Goal: Task Accomplishment & Management: Complete application form

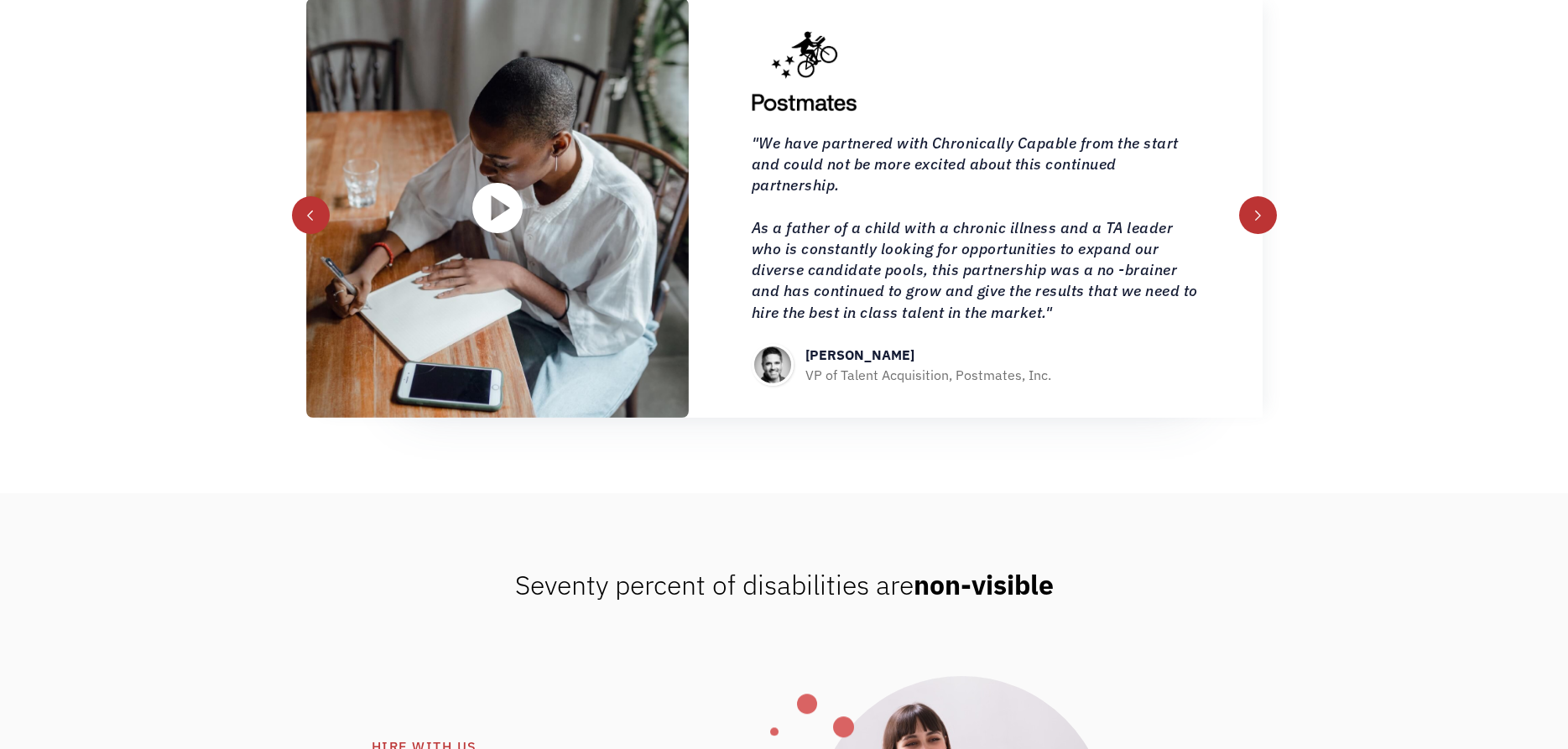
scroll to position [1967, 0]
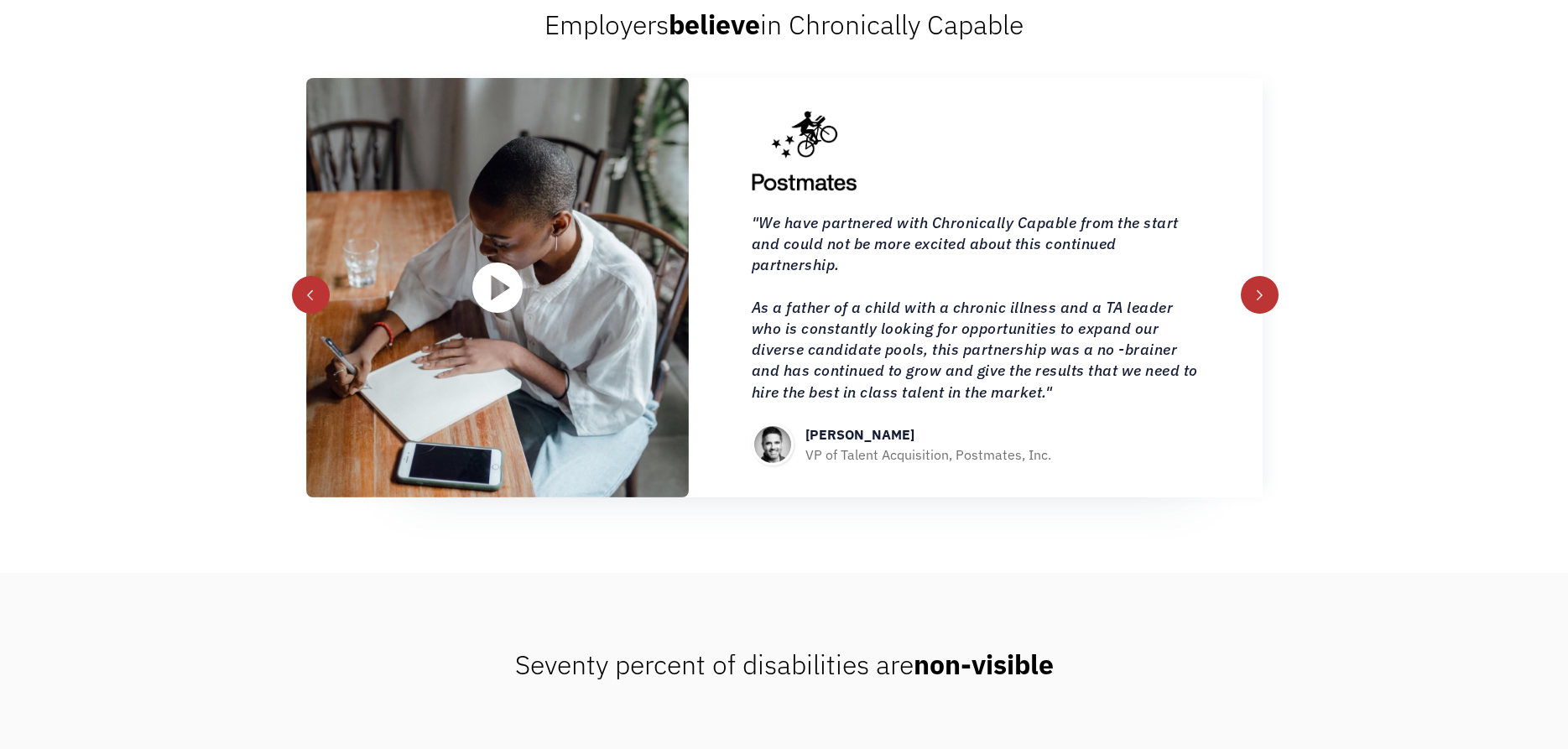
click at [1263, 296] on div "next slide" at bounding box center [1259, 295] width 12 height 12
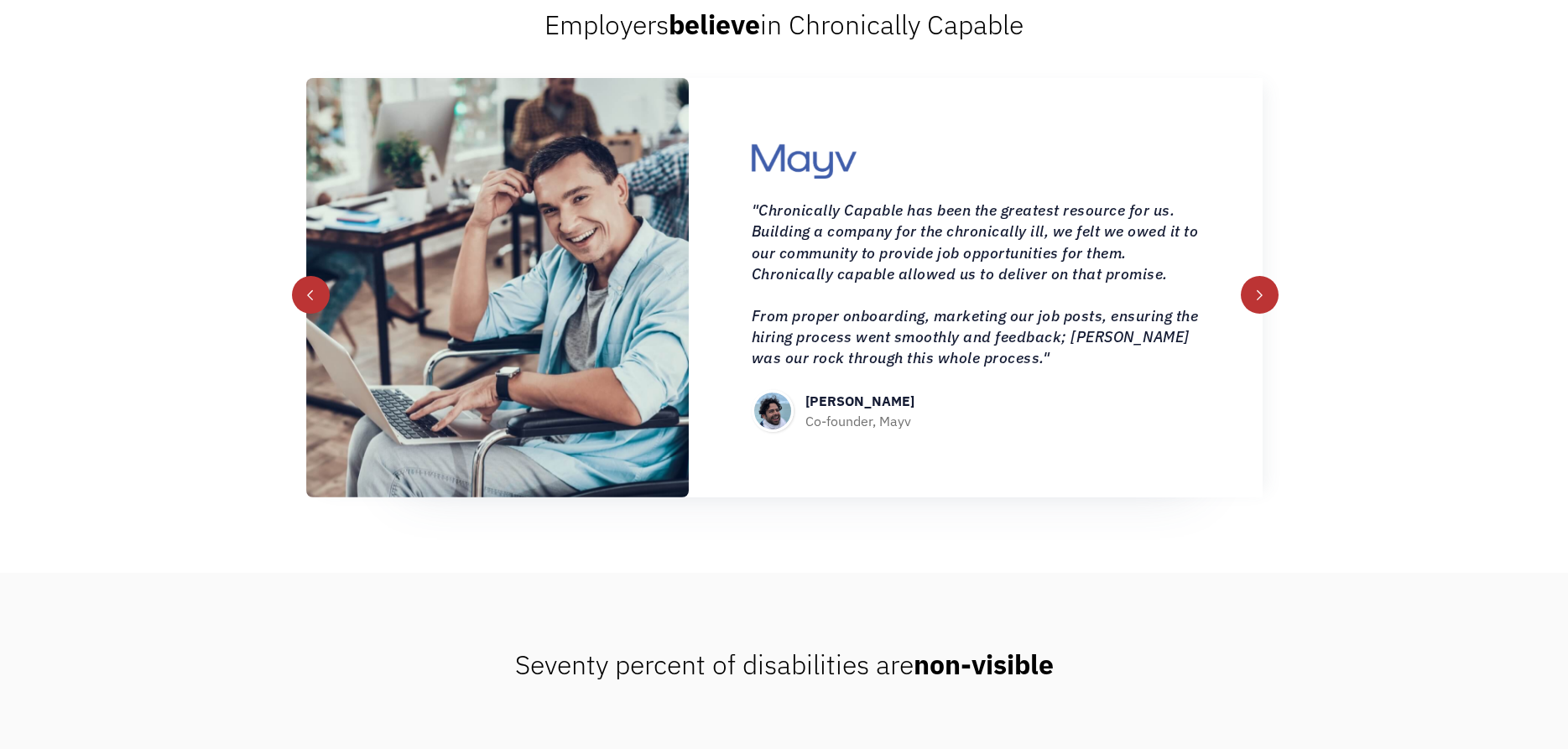
click at [1263, 296] on div "next slide" at bounding box center [1259, 295] width 12 height 12
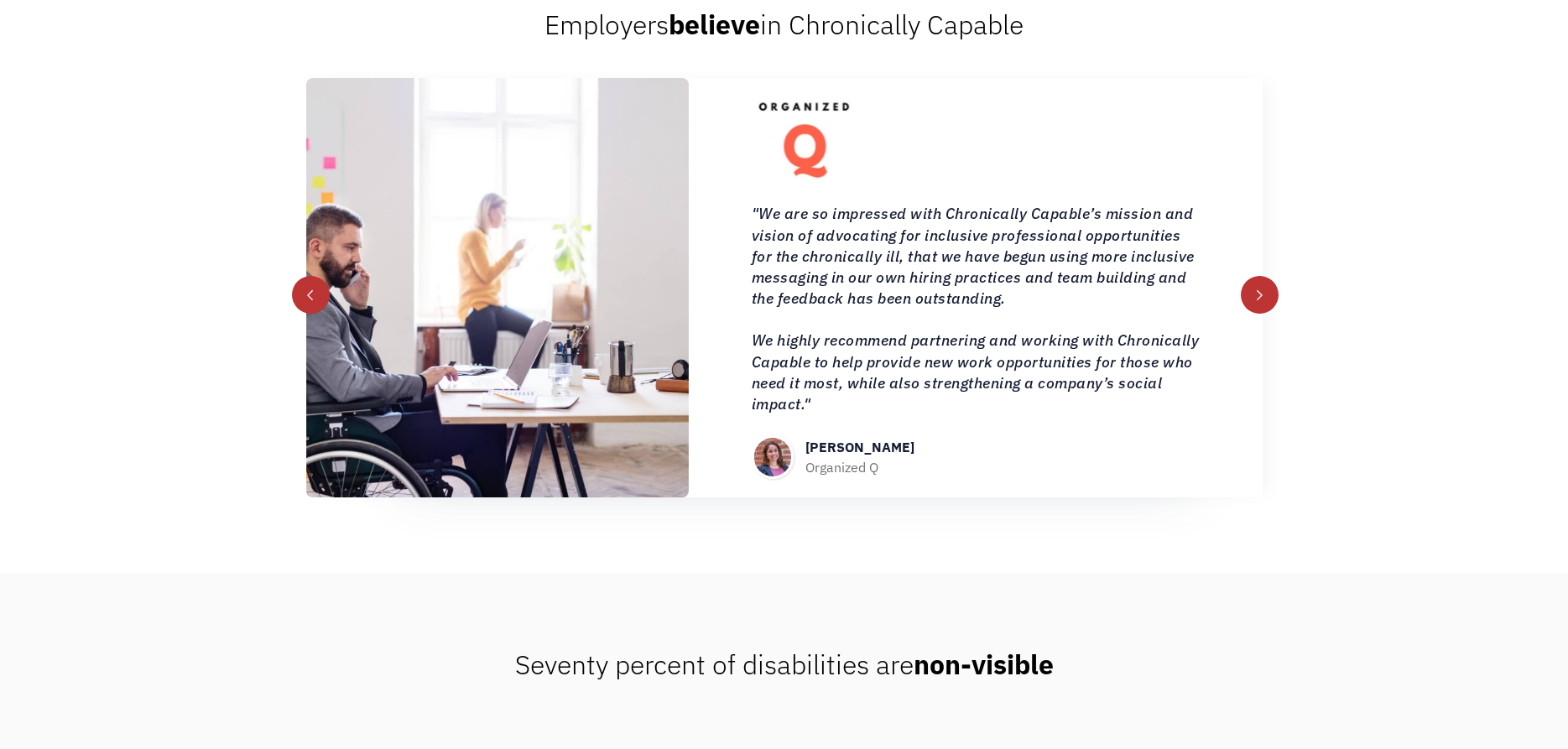
click at [1263, 296] on div "next slide" at bounding box center [1259, 295] width 12 height 12
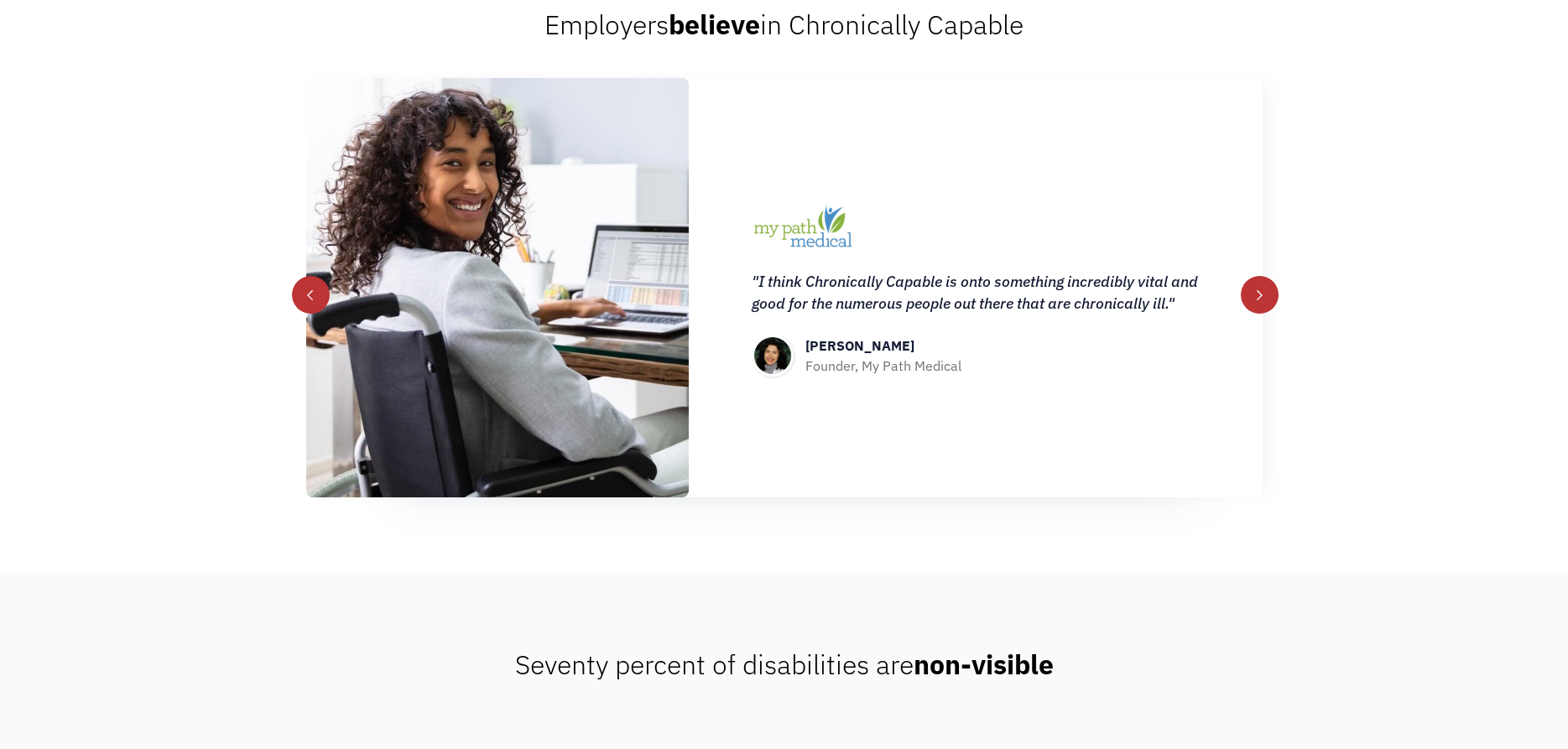
click at [1263, 296] on div "next slide" at bounding box center [1259, 295] width 12 height 12
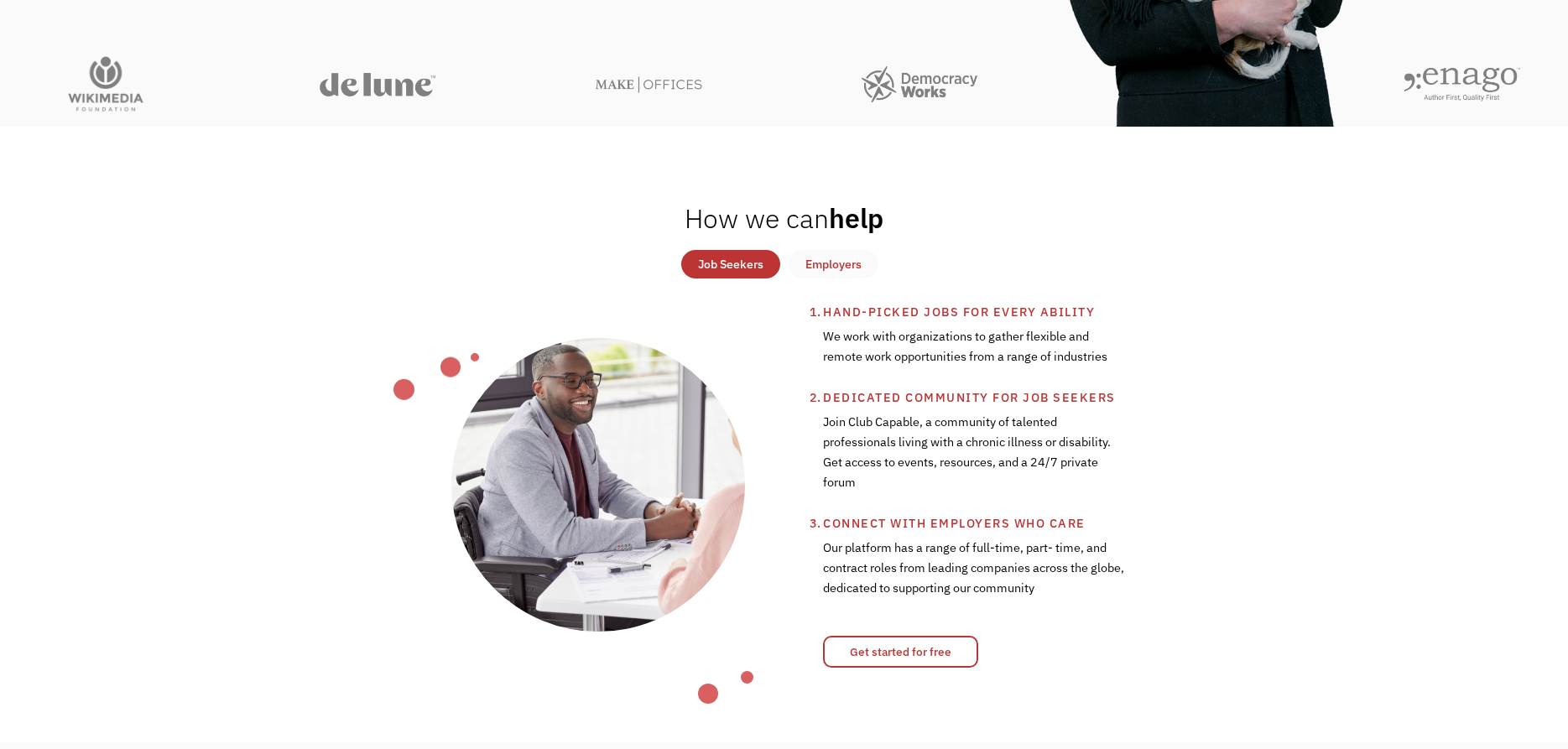
scroll to position [684, 0]
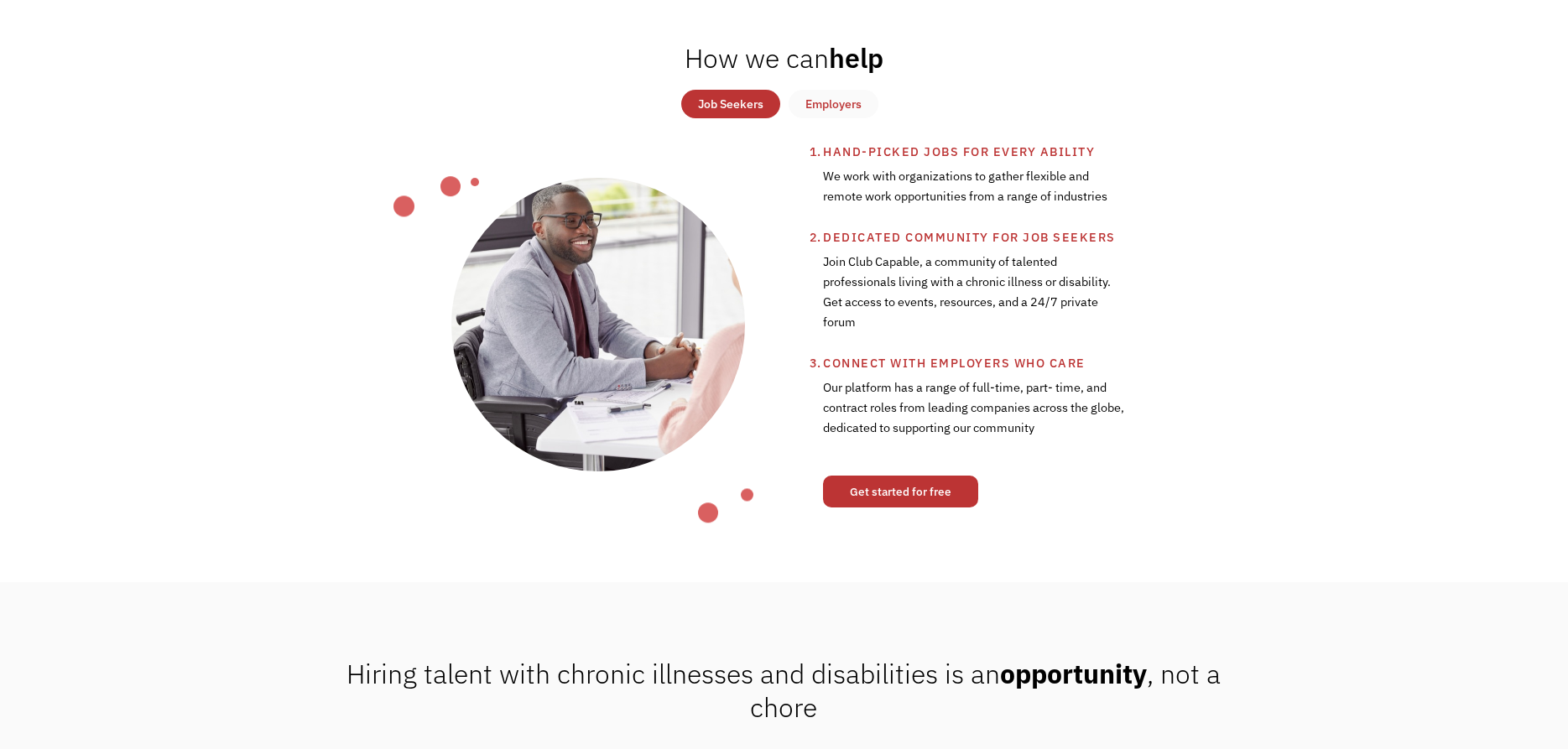
click at [921, 491] on link "Get started for free" at bounding box center [900, 491] width 155 height 32
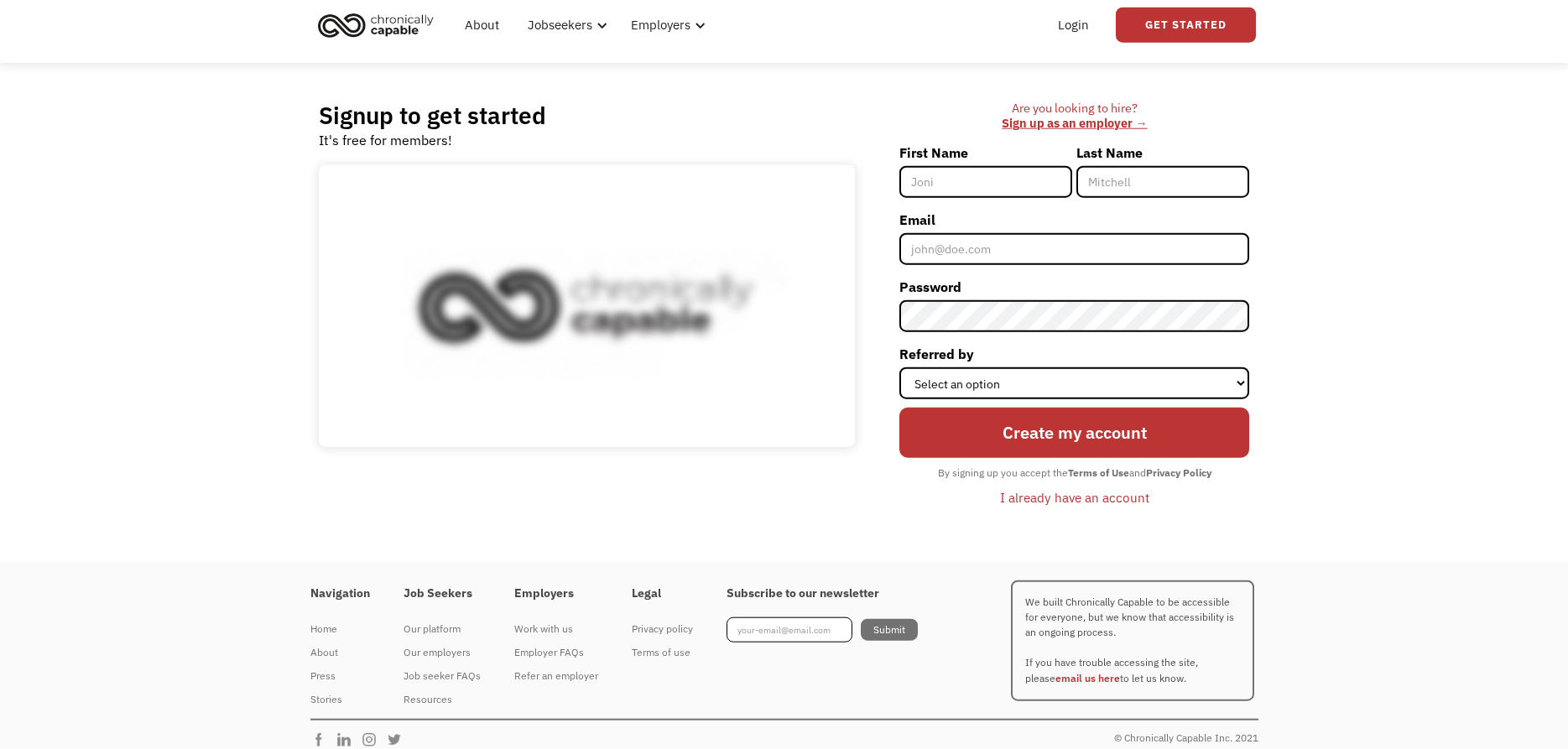
scroll to position [70, 0]
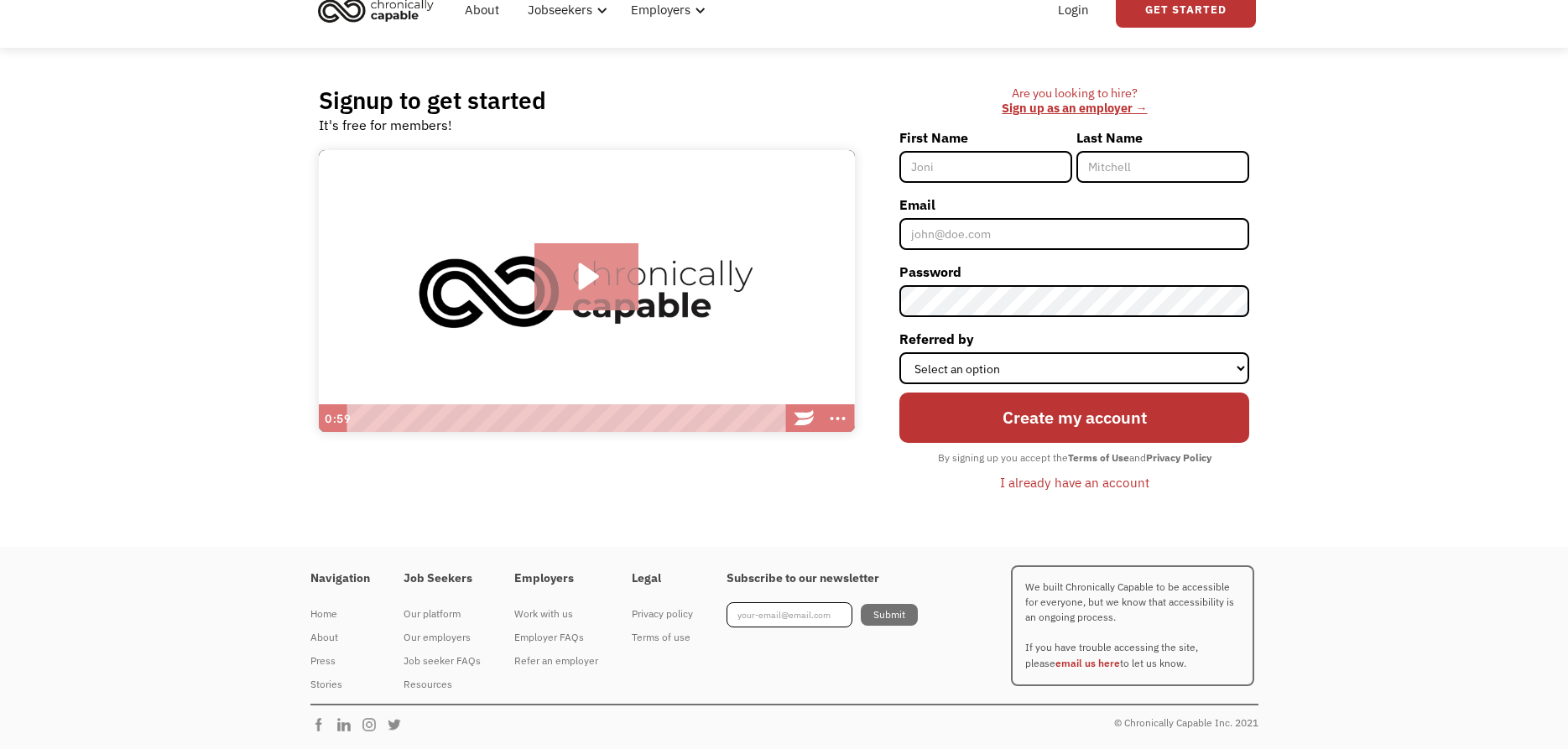
click at [629, 281] on icon "Play Video: Introducing Chronically Capable" at bounding box center [586, 277] width 105 height 67
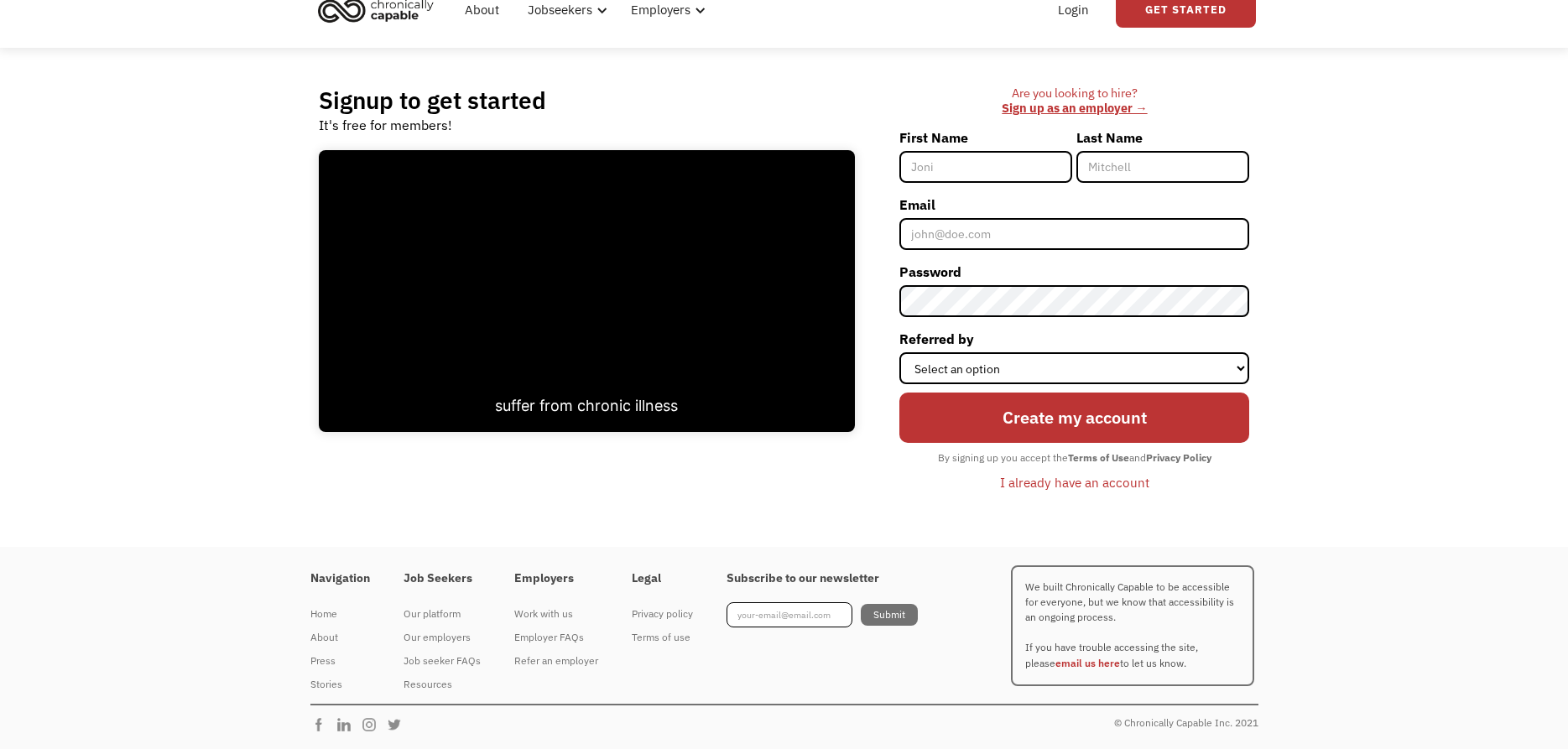
click at [158, 226] on div "Signup to get started It's free for members! Click for sound @keyframes VOLUME_…" at bounding box center [784, 297] width 1568 height 499
click at [1005, 180] on input "First Name" at bounding box center [985, 167] width 173 height 32
type input "[PERSON_NAME]"
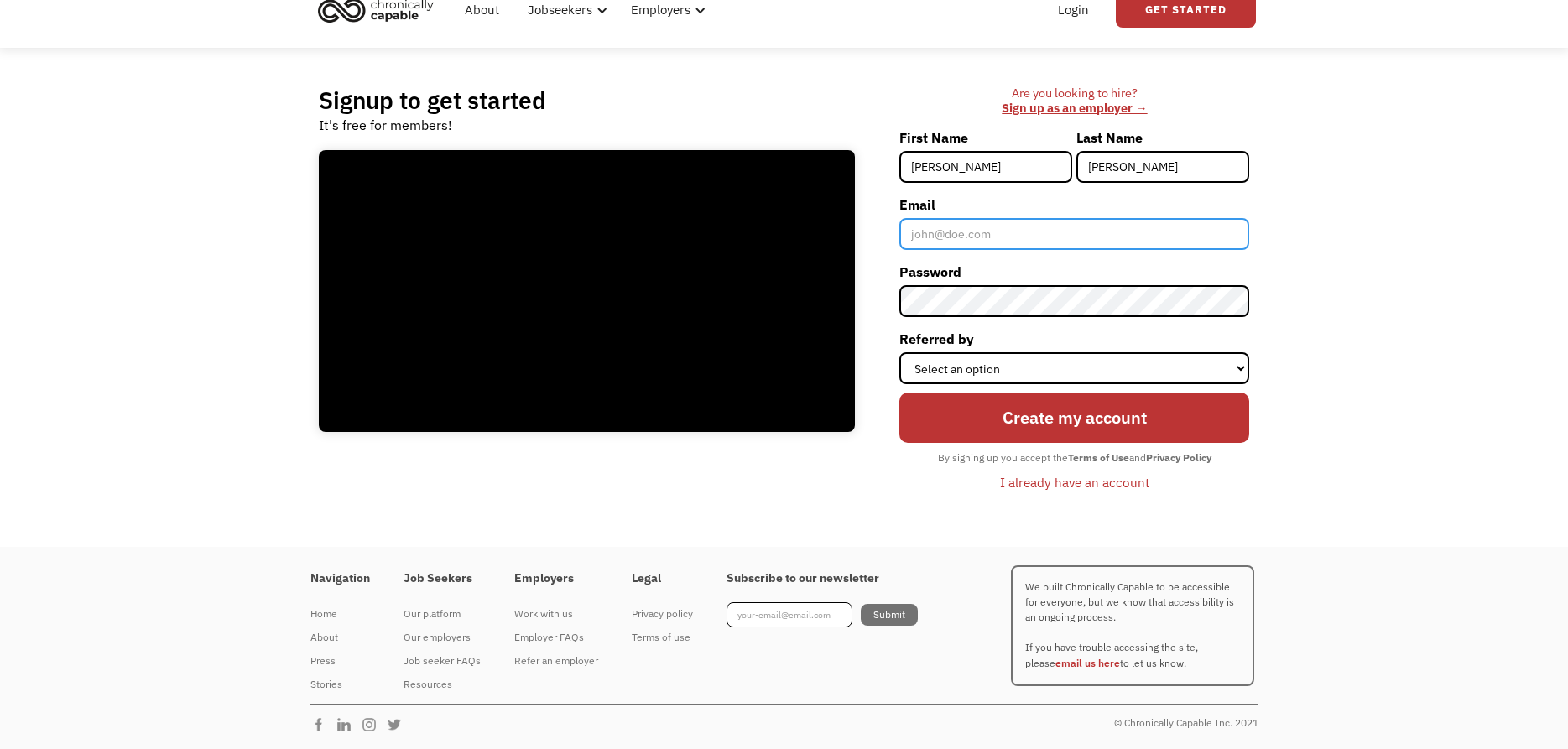
click at [961, 227] on input "Email" at bounding box center [1073, 234] width 350 height 32
type input "[EMAIL_ADDRESS][DOMAIN_NAME]"
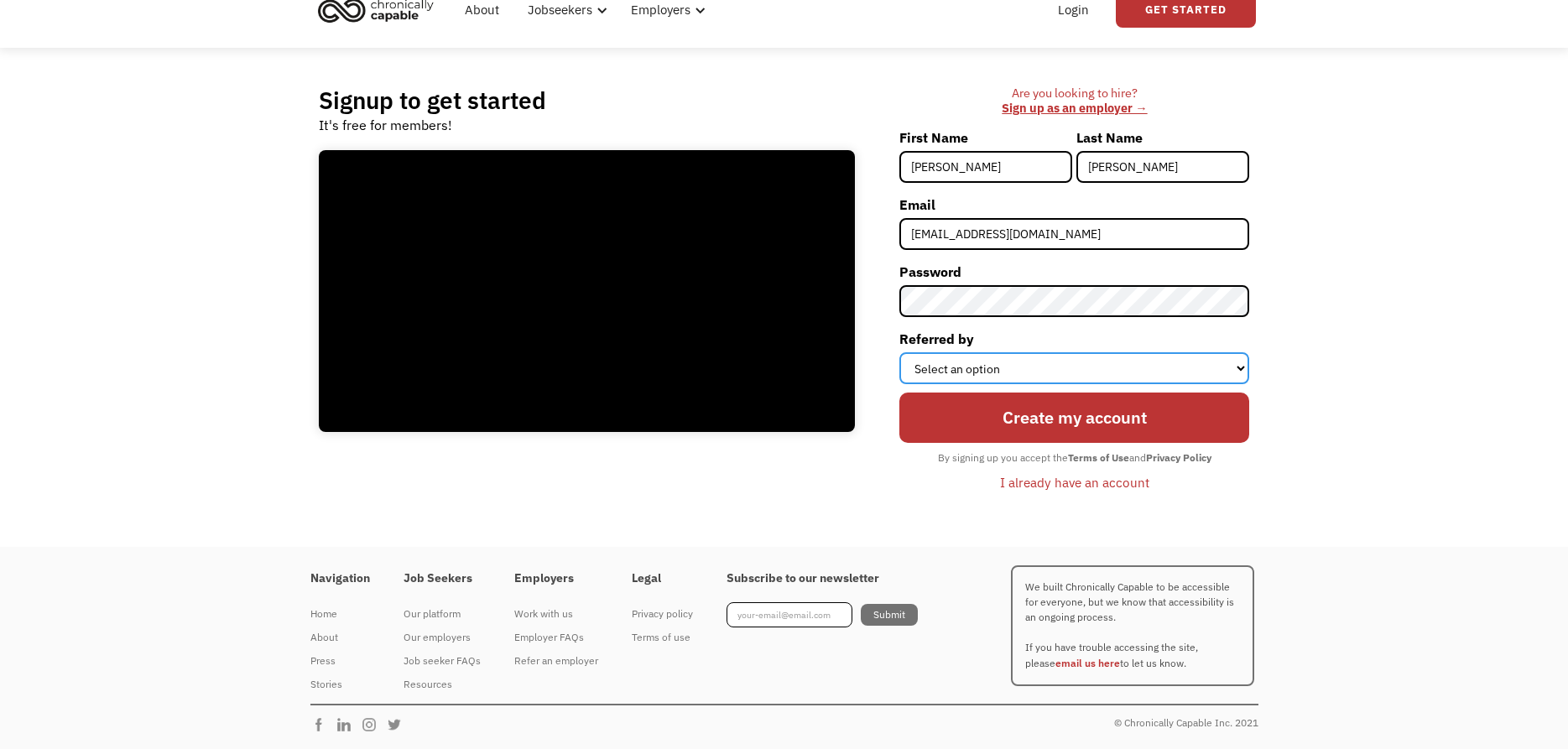
click at [899, 352] on select "Select an option Instagram Facebook Twitter Search Engine News Article Word of …" at bounding box center [1073, 368] width 350 height 32
select select "Other"
click option "Other" at bounding box center [0, 0] width 0 height 0
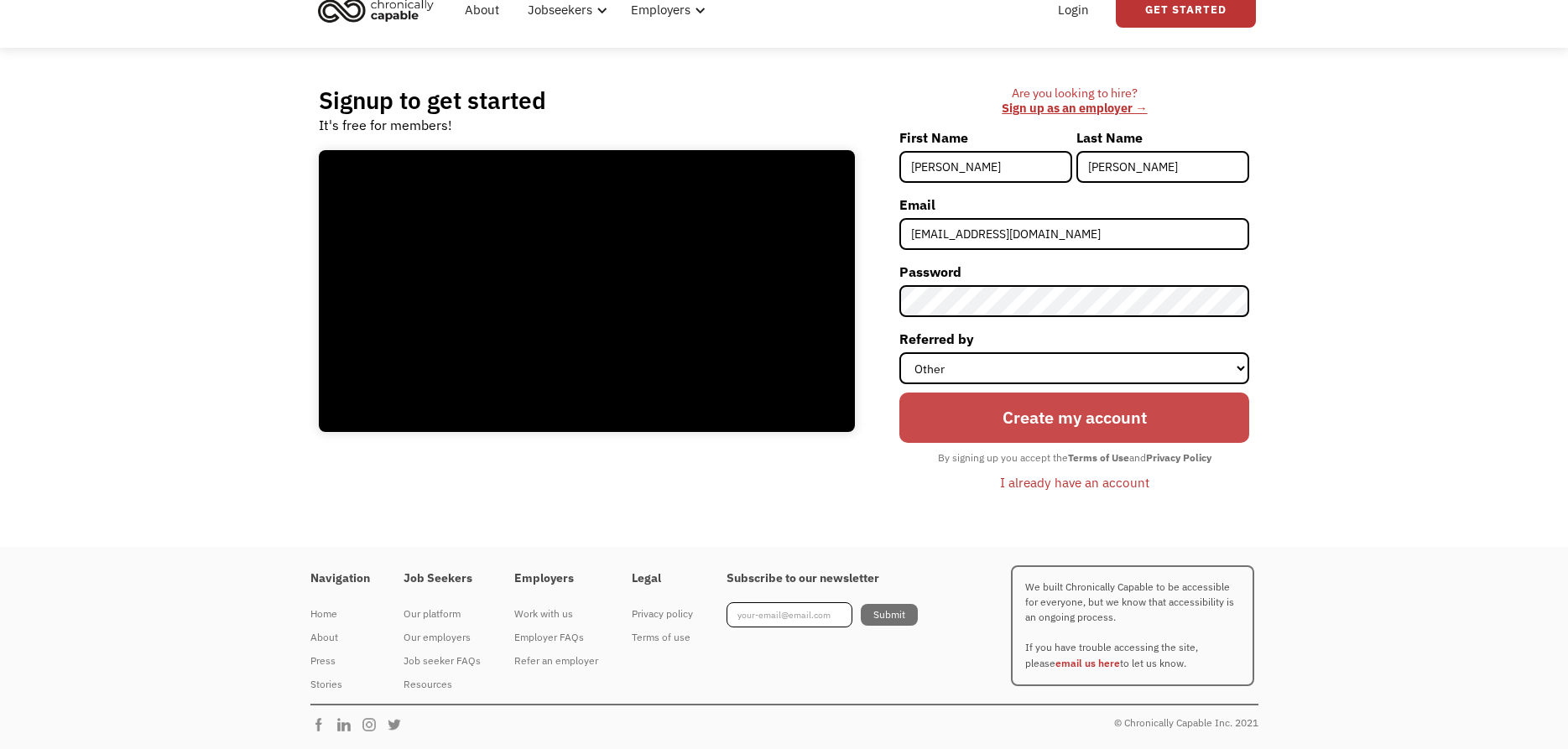
click at [1059, 423] on input "Create my account" at bounding box center [1073, 418] width 350 height 50
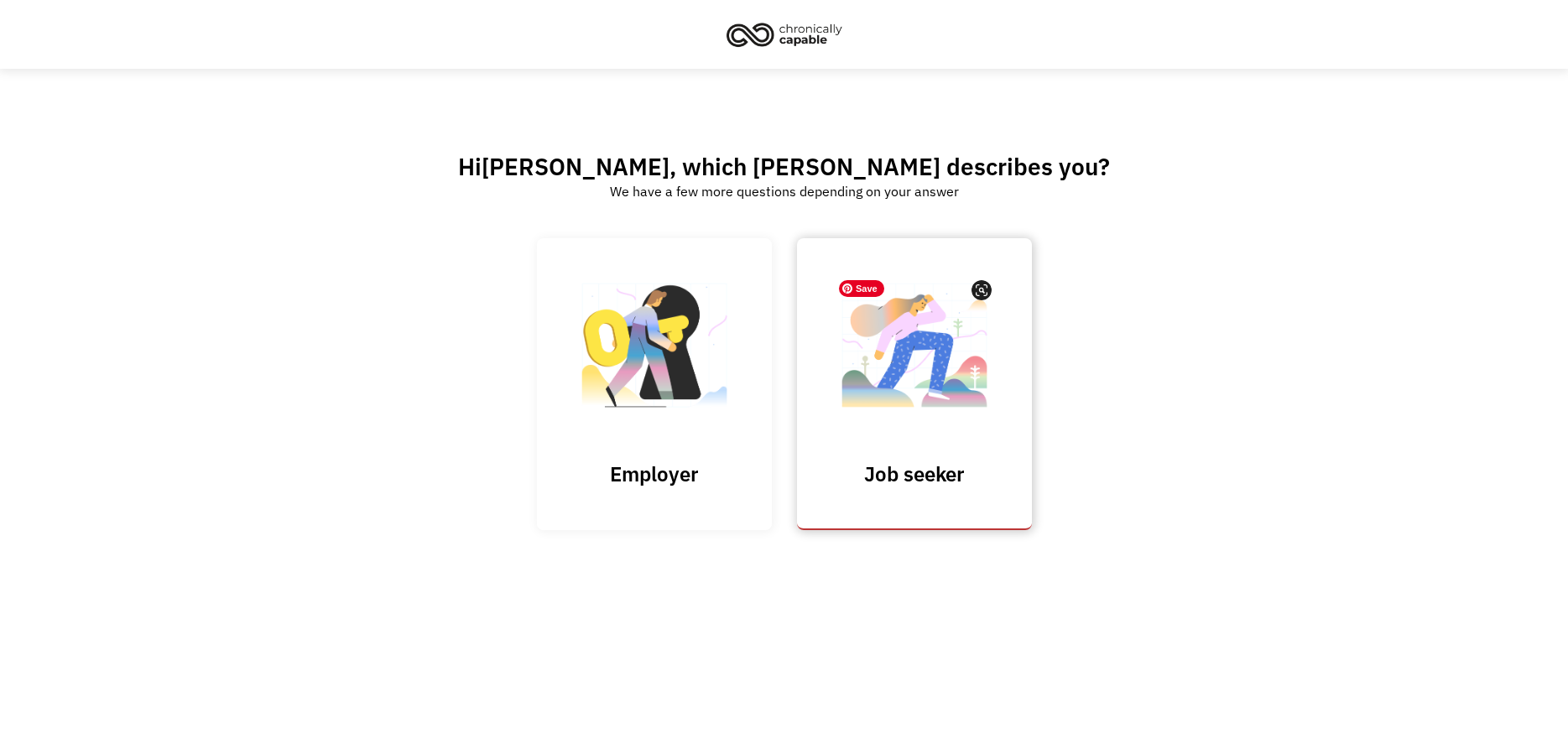
click at [907, 344] on img at bounding box center [914, 354] width 168 height 163
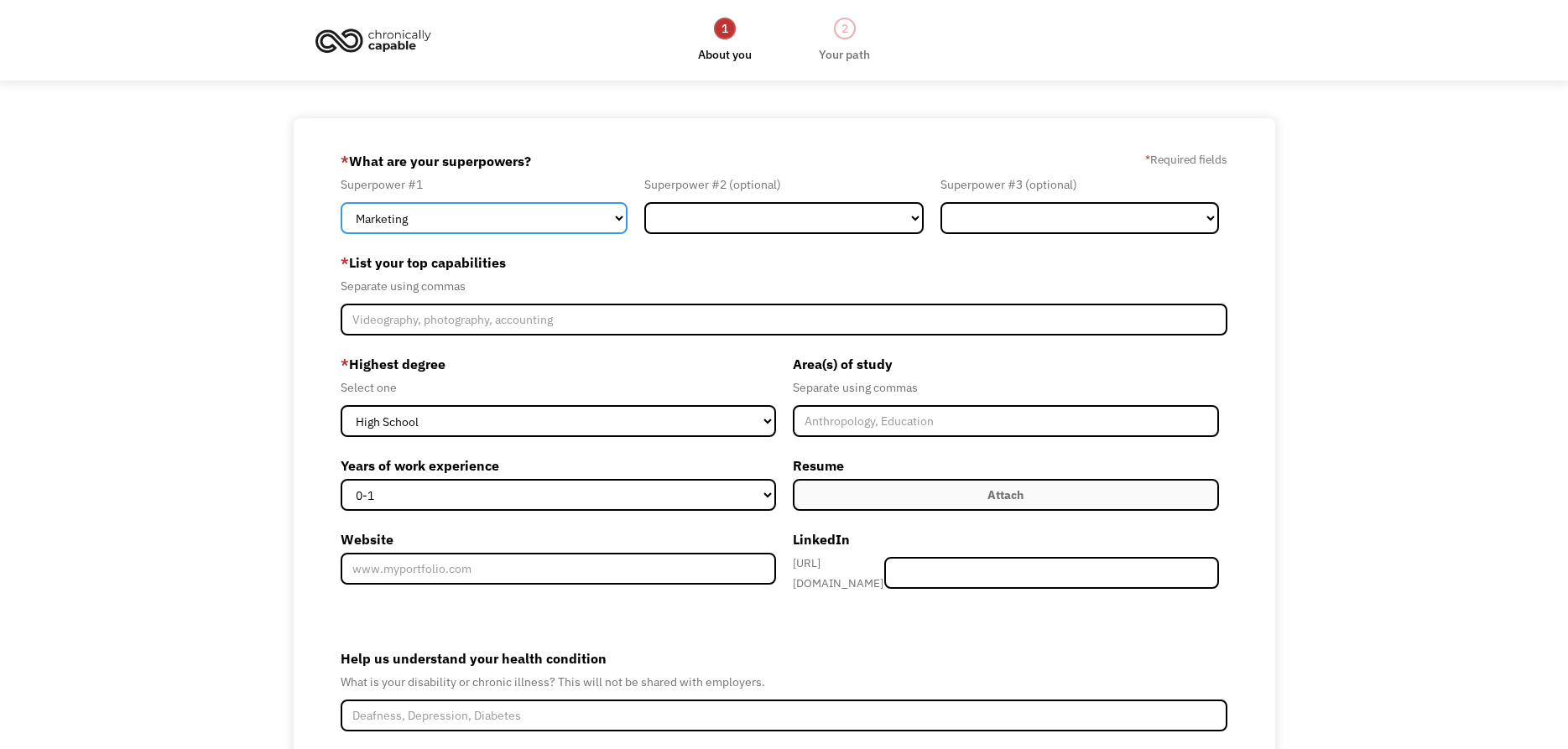
click at [341, 202] on select "Marketing Human Resources Finance Technology Operations Sales Industrial & Manu…" at bounding box center [485, 218] width 288 height 32
click at [295, 521] on div "68d58b5157a0b1d70c0673b2 jessmklintworthis@gmail.com Jessica Klintworth Other *…" at bounding box center [784, 504] width 981 height 773
click at [374, 40] on img at bounding box center [373, 40] width 126 height 37
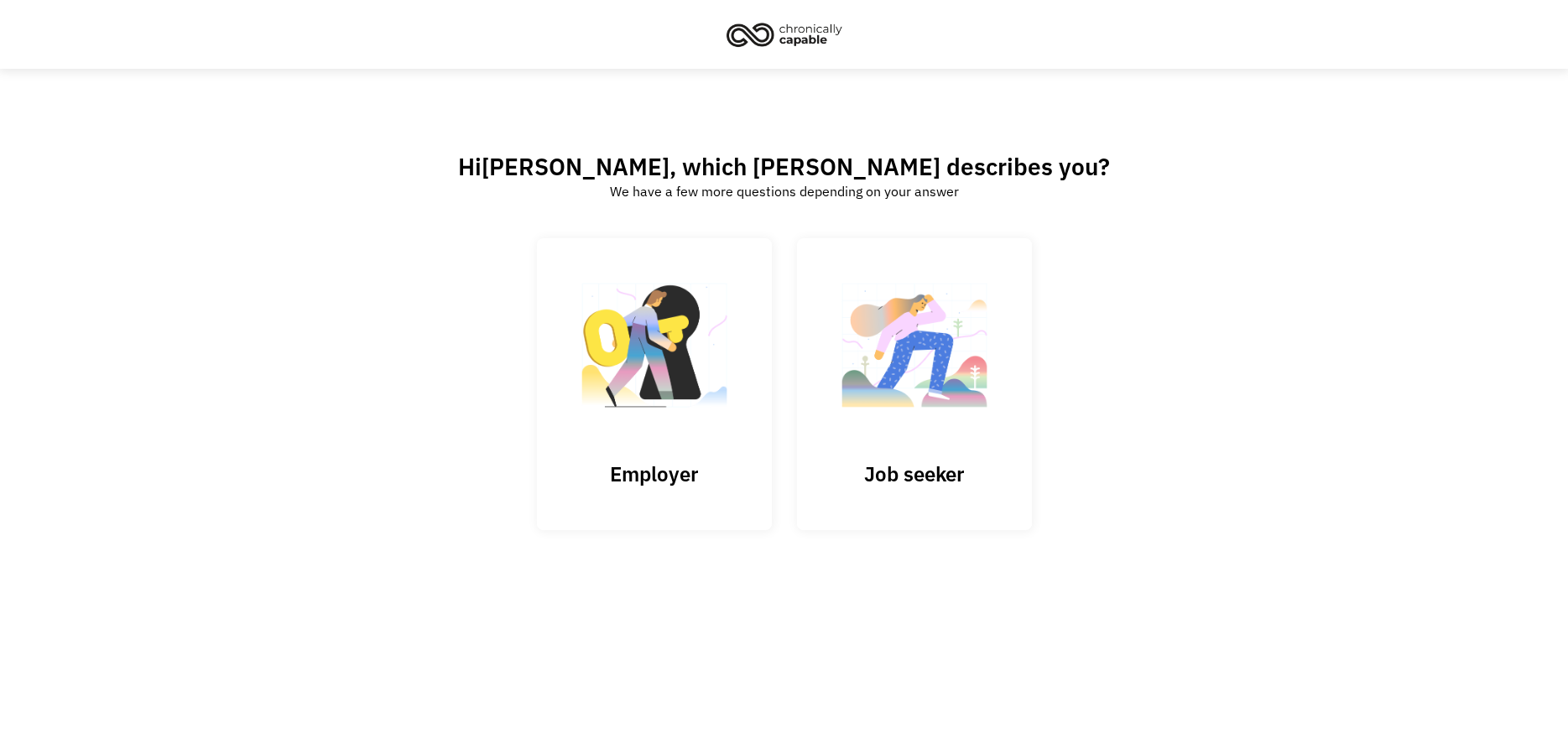
click at [789, 29] on img at bounding box center [784, 34] width 126 height 37
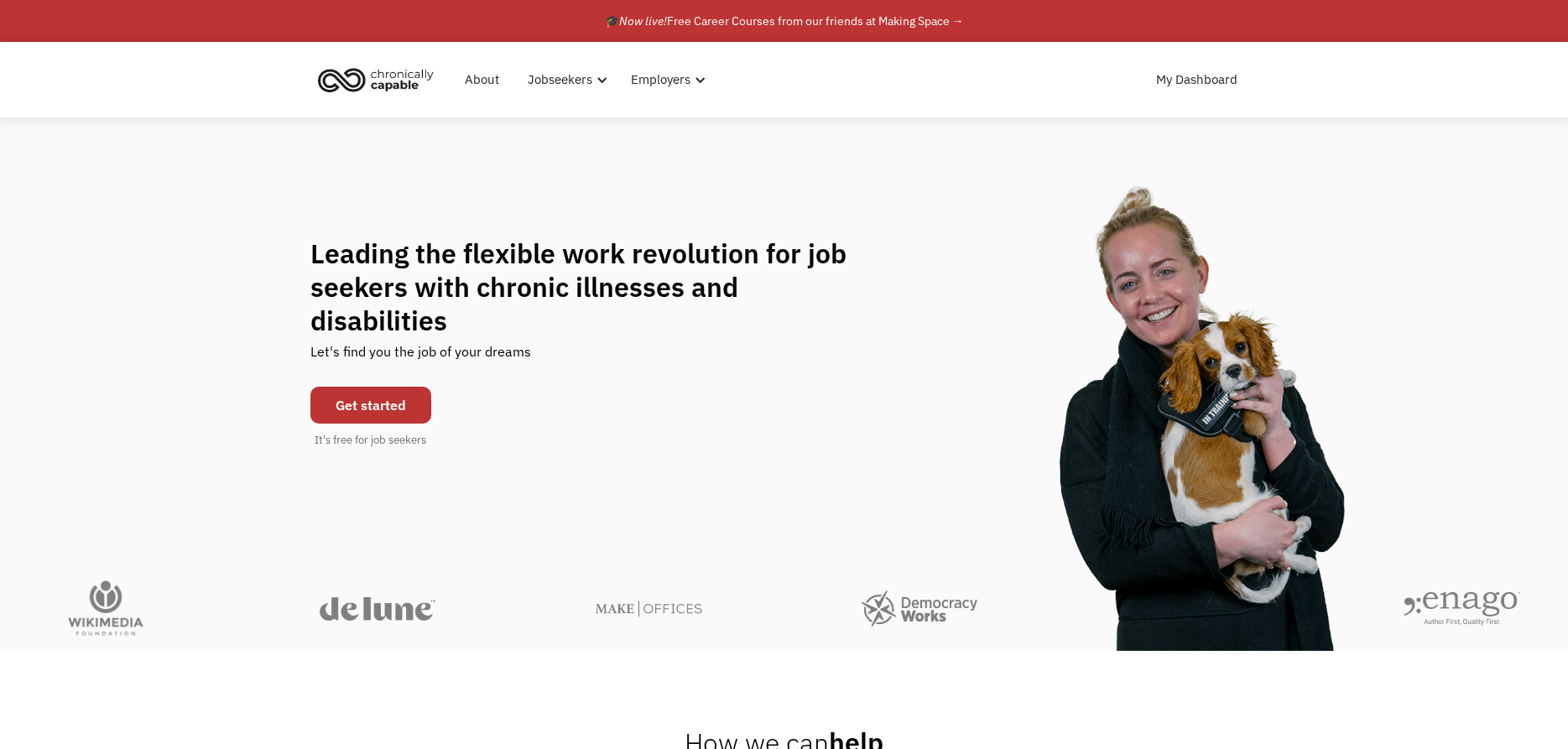
scroll to position [684, 0]
